Goal: Task Accomplishment & Management: Manage account settings

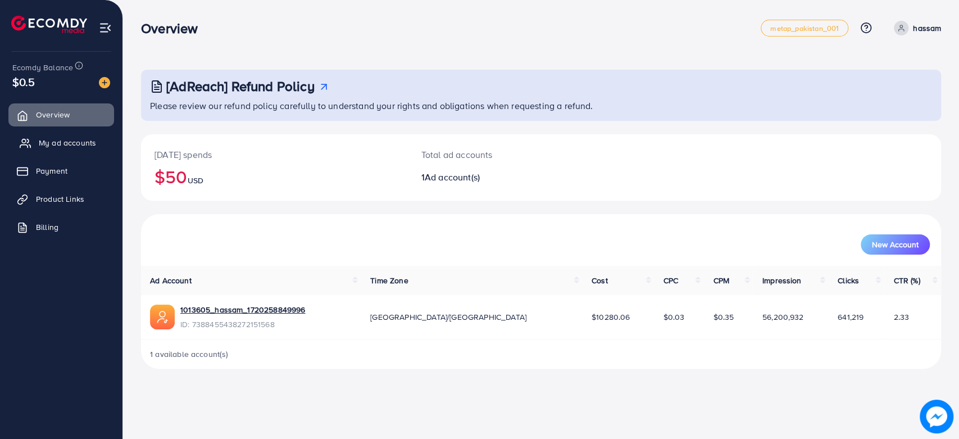
click at [67, 145] on span "My ad accounts" at bounding box center [67, 142] width 57 height 11
